Goal: Information Seeking & Learning: Learn about a topic

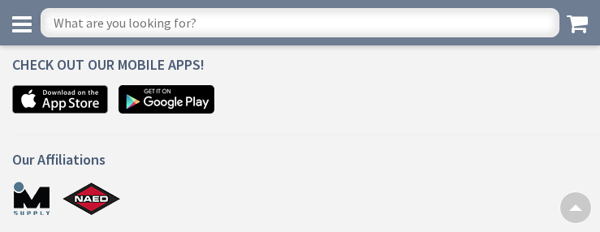
scroll to position [1792, 0]
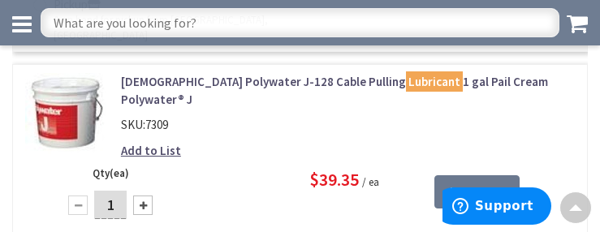
scroll to position [3376, 0]
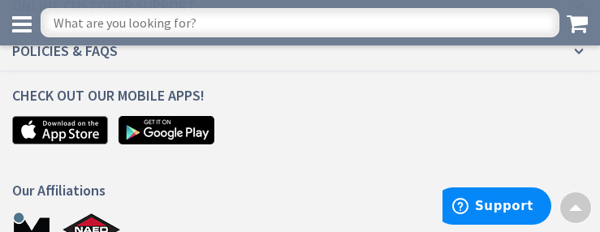
scroll to position [2303, 0]
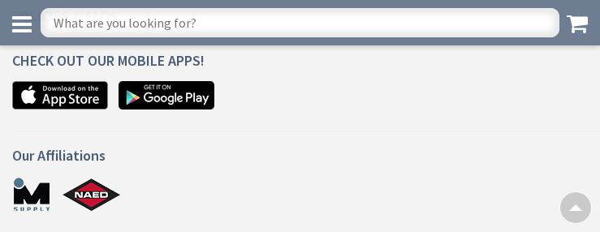
scroll to position [1548, 0]
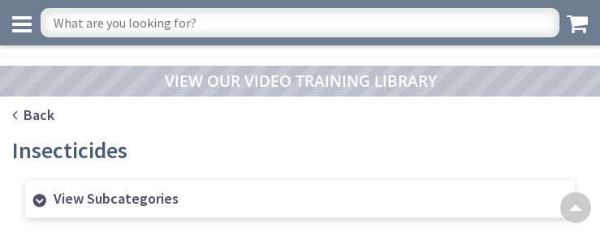
scroll to position [1292, 0]
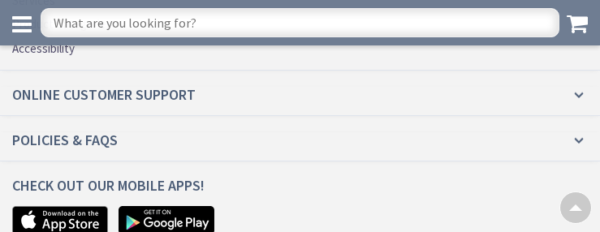
scroll to position [2815, 0]
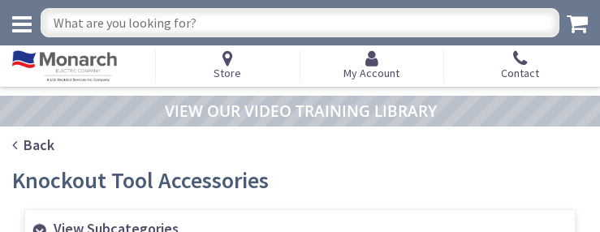
scroll to position [1536, 0]
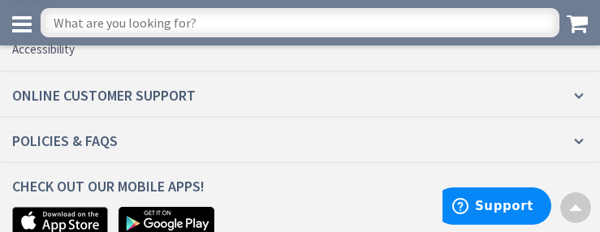
scroll to position [2571, 0]
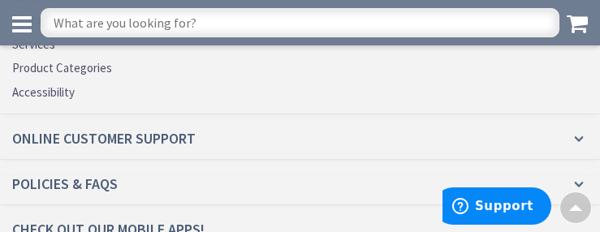
scroll to position [2889, 0]
